Goal: Information Seeking & Learning: Learn about a topic

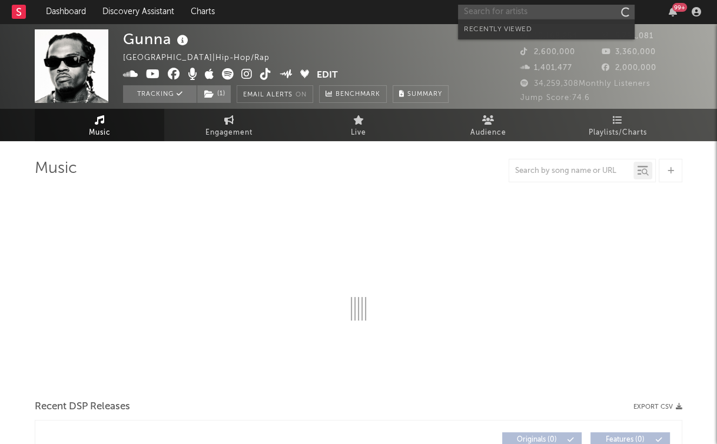
click at [555, 13] on input "text" at bounding box center [546, 12] width 177 height 15
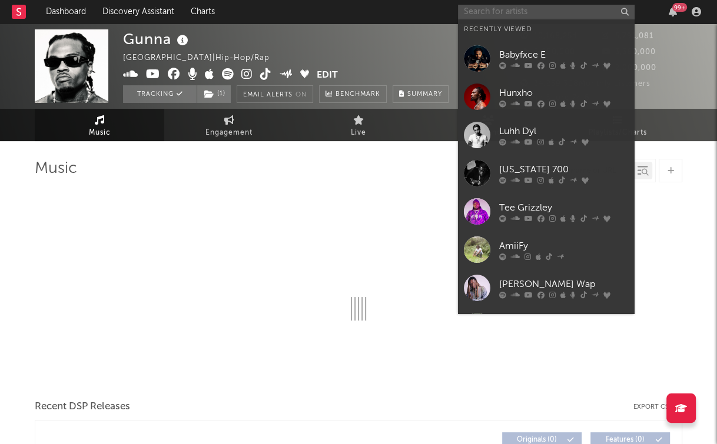
select select "6m"
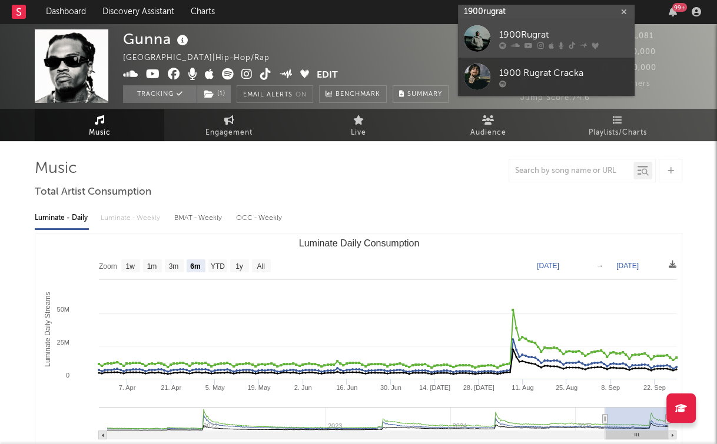
type input "1900rugrat"
click at [550, 33] on div "1900Rugrat" at bounding box center [563, 35] width 129 height 14
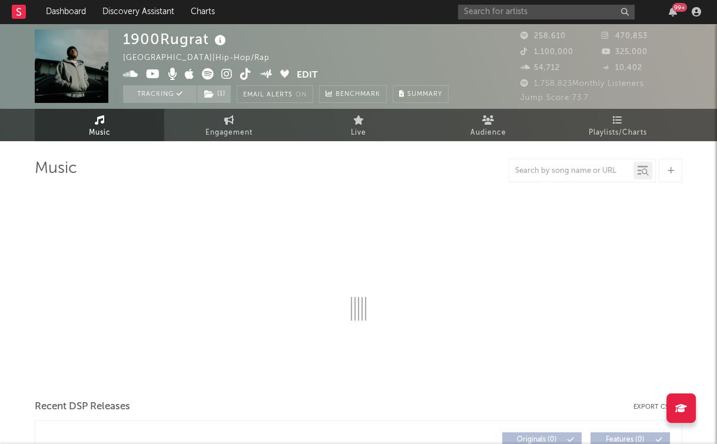
select select "6m"
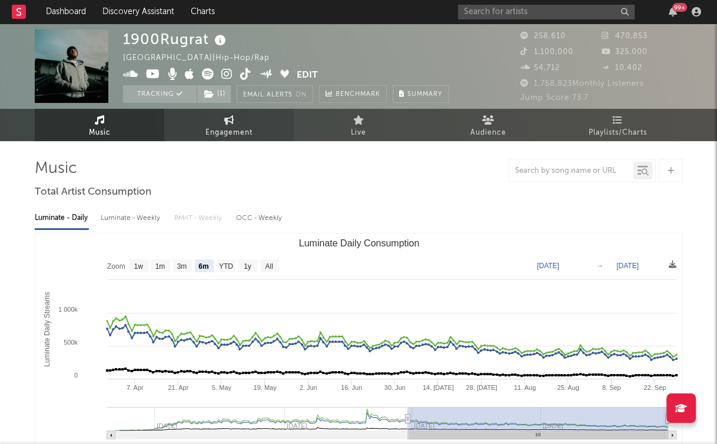
click at [253, 118] on link "Engagement" at bounding box center [228, 125] width 129 height 32
select select "1w"
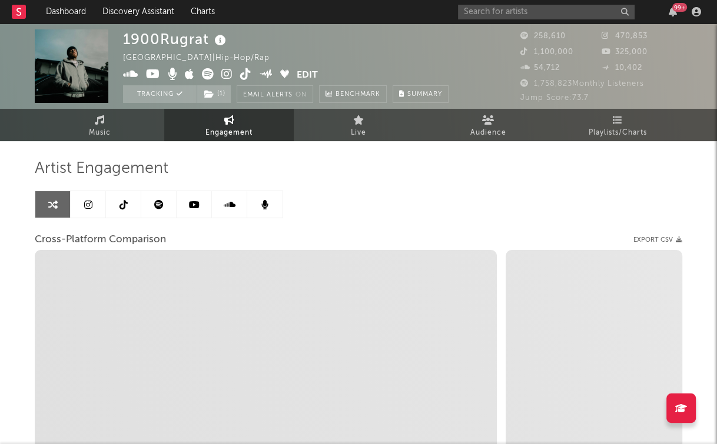
select select "1m"
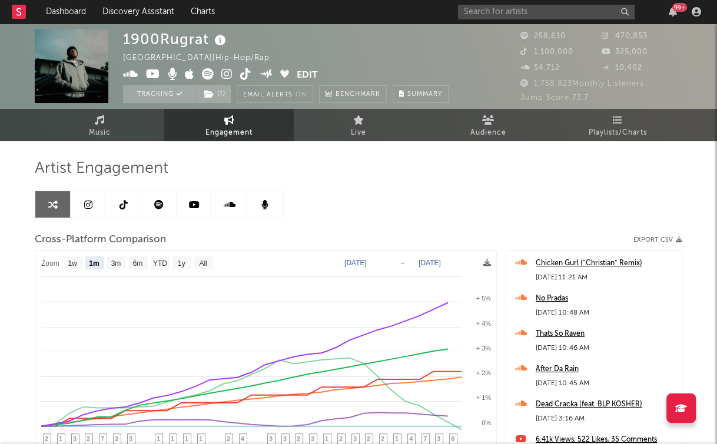
click at [367, 261] on text "[DATE]" at bounding box center [355, 263] width 22 height 8
select select "1m"
click at [367, 262] on text "[DATE]" at bounding box center [355, 263] width 22 height 8
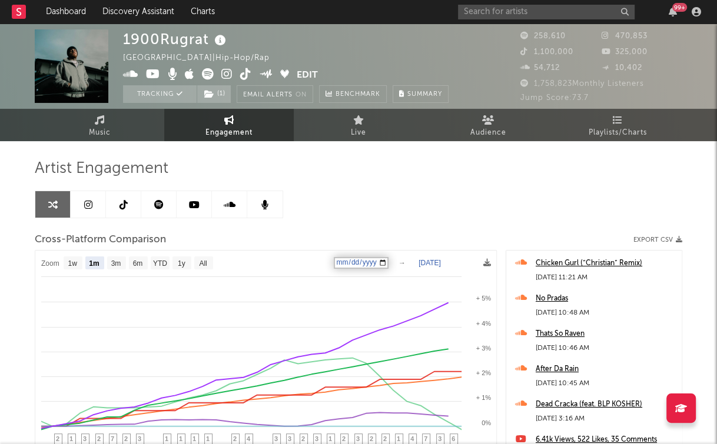
click at [387, 263] on input "[DATE]" at bounding box center [361, 263] width 55 height 12
type input "[DATE]"
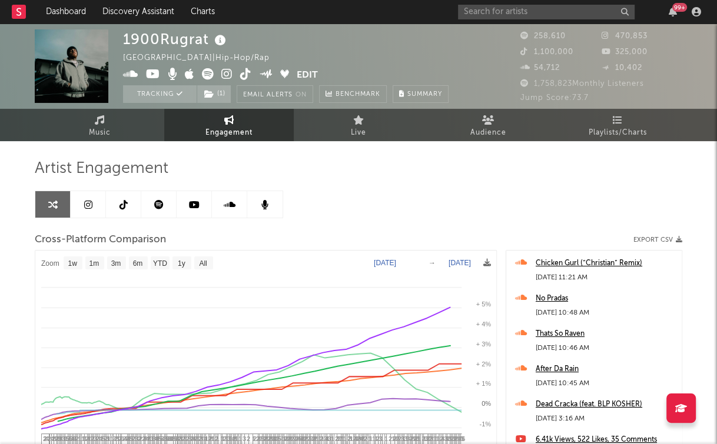
select select "1w"
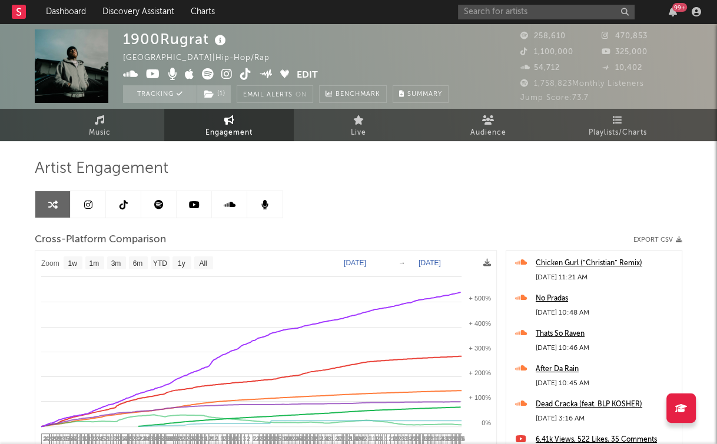
click at [366, 262] on text "[DATE]" at bounding box center [355, 263] width 22 height 8
click at [388, 260] on input "[DATE]" at bounding box center [361, 263] width 55 height 12
select select "1w"
click at [366, 261] on text "[DATE]" at bounding box center [355, 263] width 22 height 8
click at [388, 261] on input "[DATE]" at bounding box center [361, 263] width 55 height 12
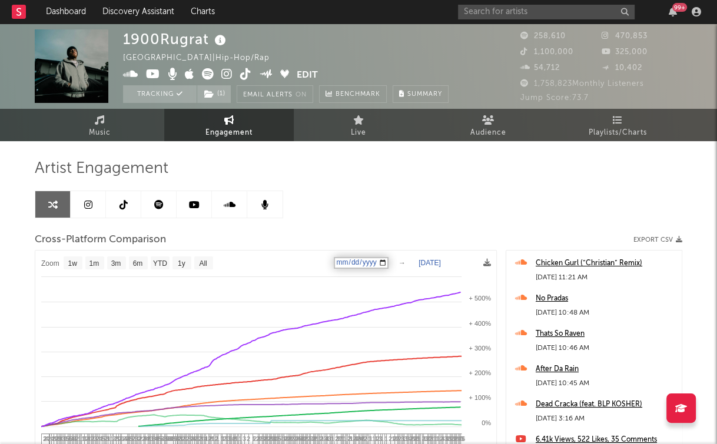
type input "[DATE]"
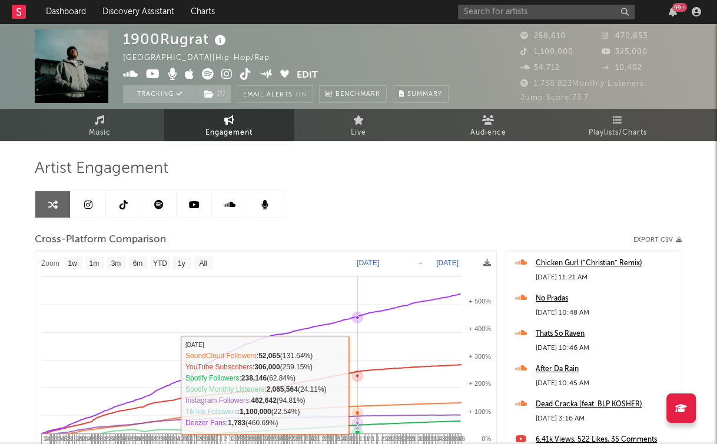
select select "1w"
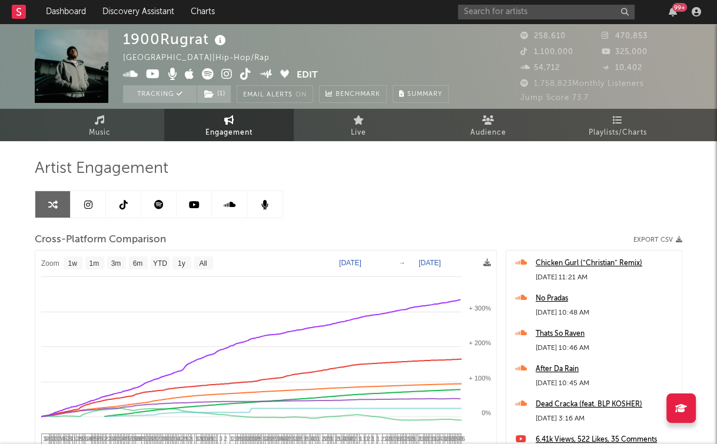
click at [441, 262] on text "[DATE]" at bounding box center [429, 263] width 22 height 8
click at [461, 260] on input "[DATE]" at bounding box center [434, 263] width 55 height 12
type input "[DATE]"
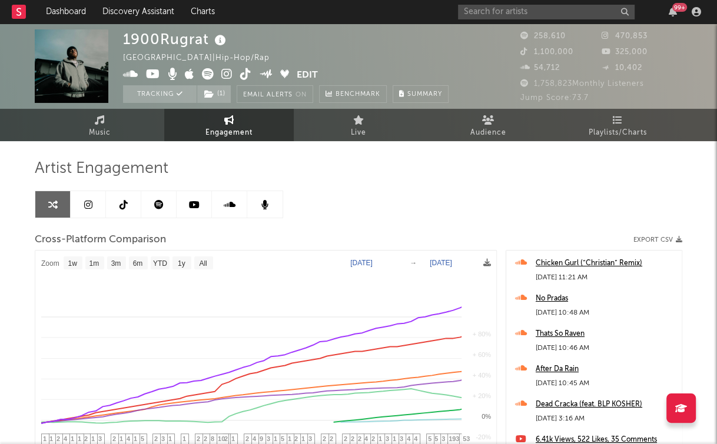
select select "1w"
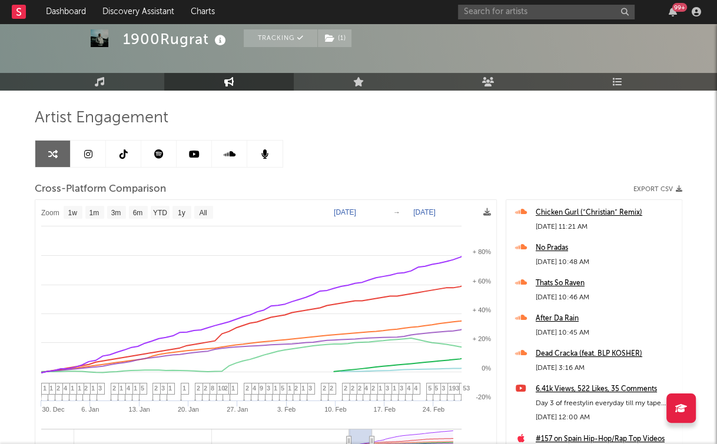
scroll to position [53, 0]
